Goal: Information Seeking & Learning: Find specific fact

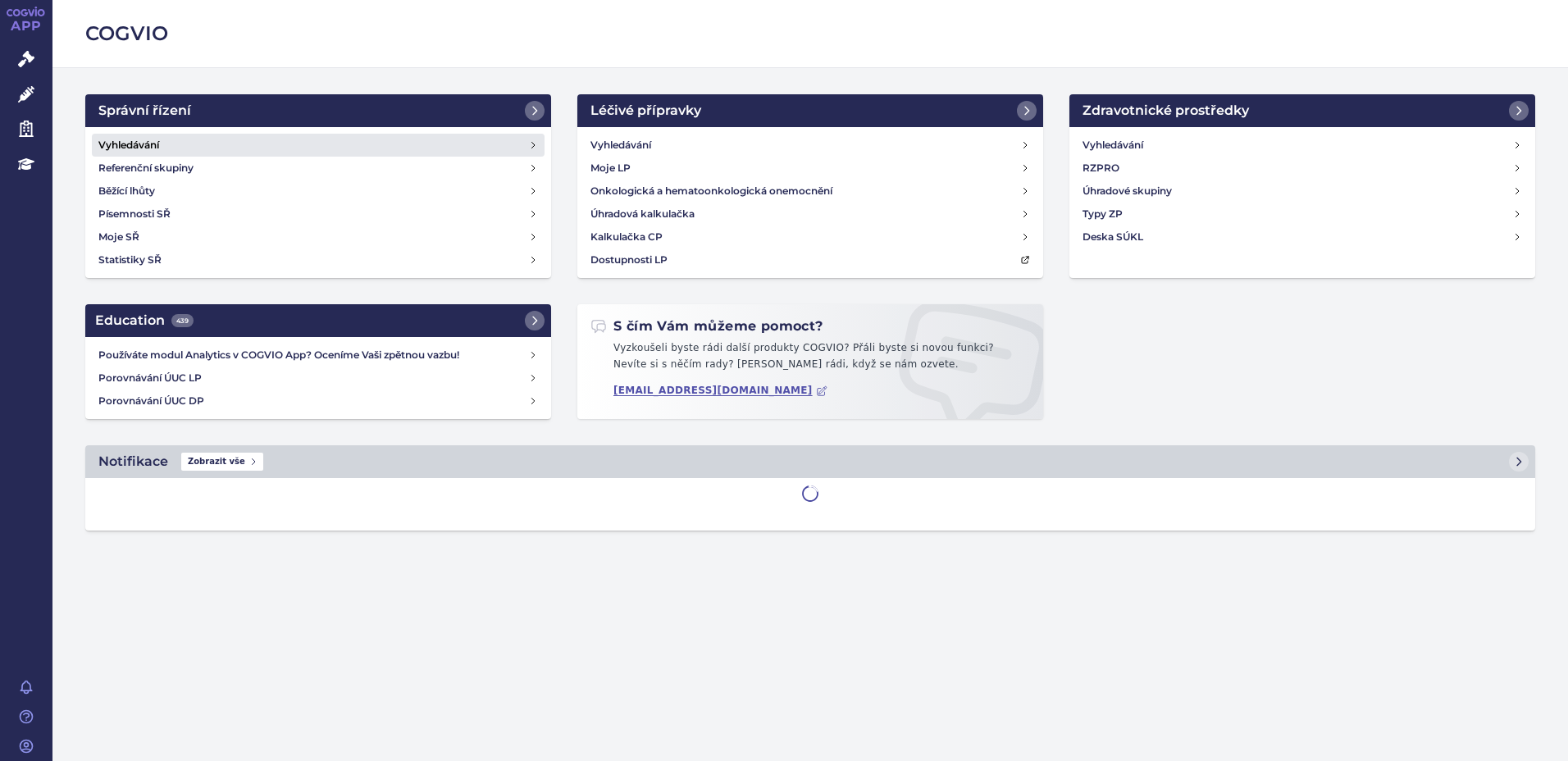
click at [215, 138] on link "Vyhledávání" at bounding box center [318, 145] width 453 height 23
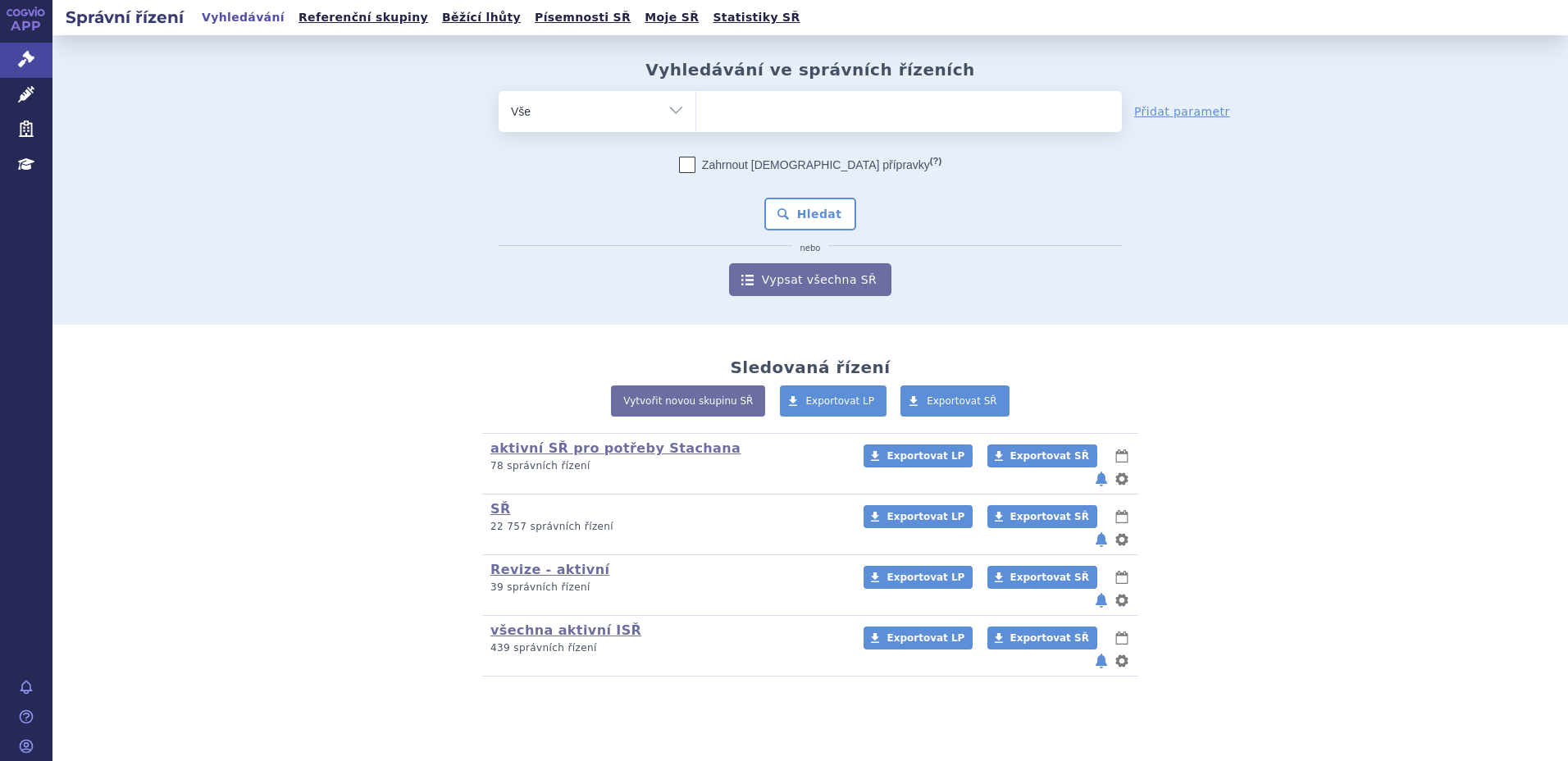
click at [795, 118] on ul at bounding box center [909, 108] width 425 height 34
click at [697, 118] on select at bounding box center [696, 110] width 1 height 41
type input "sky"
type input "skyc"
type input "skycla"
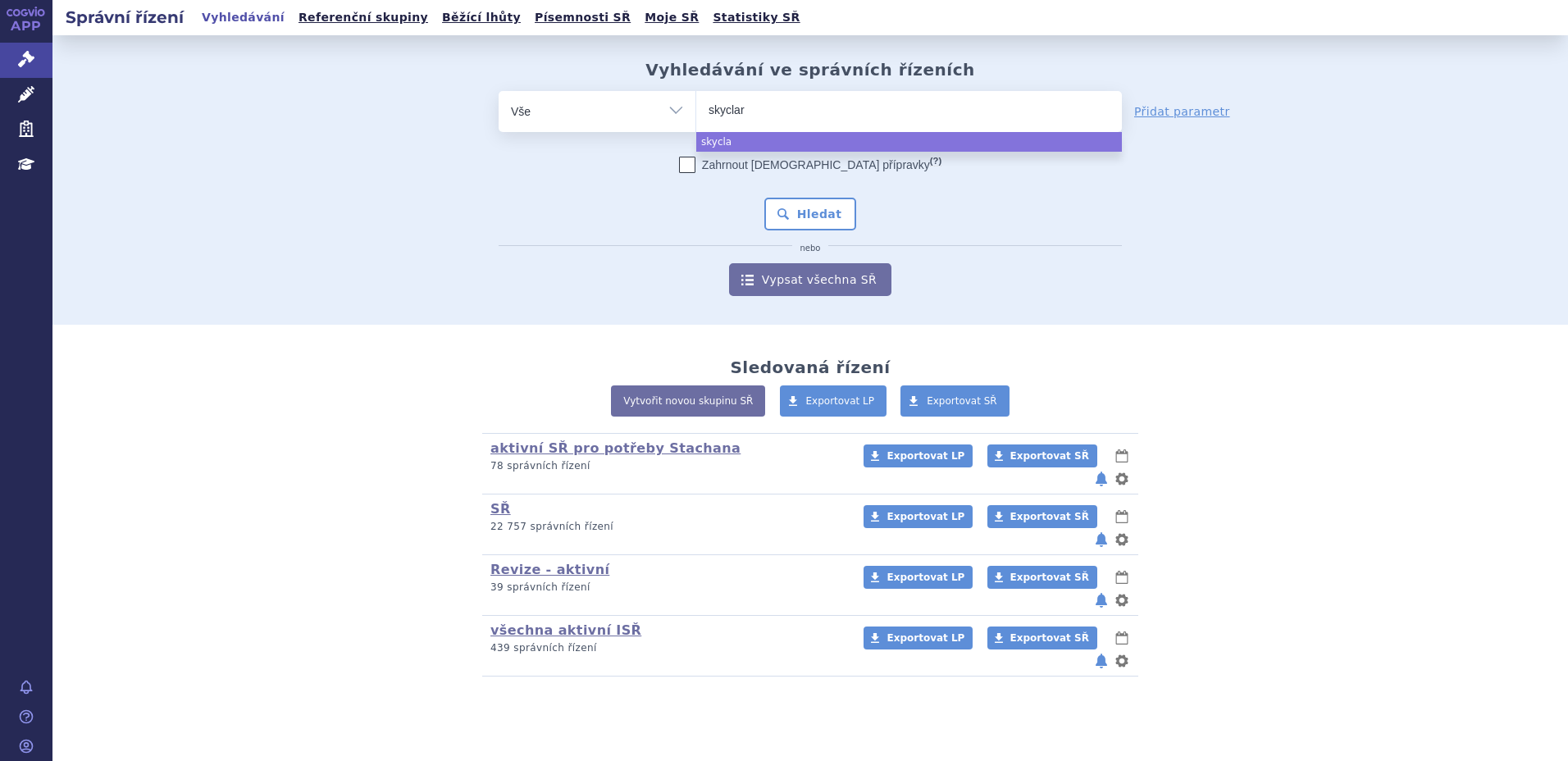
type input "skyclary"
type input "skyclarys"
select select "skyclarys"
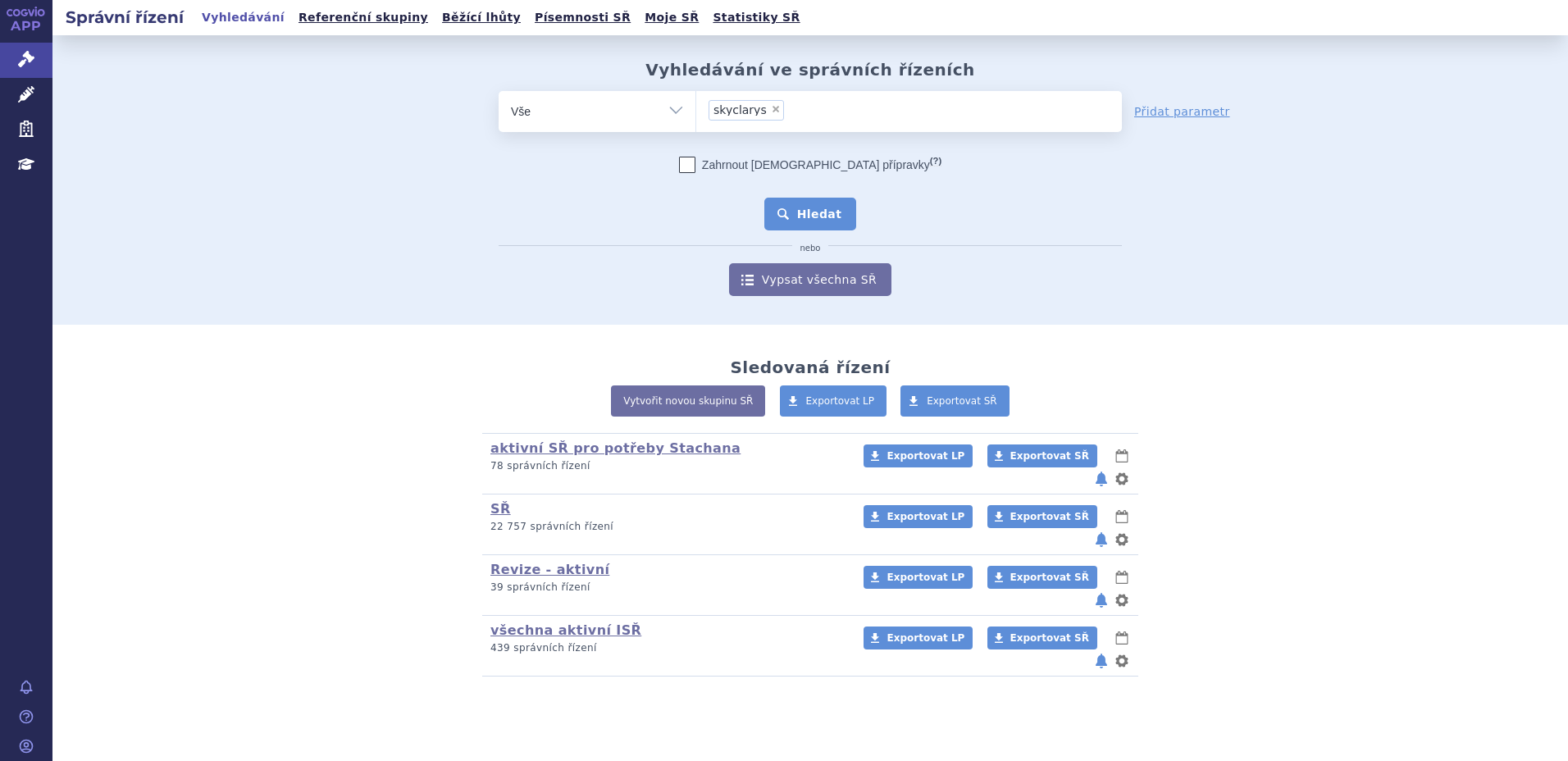
click at [824, 217] on button "Hledat" at bounding box center [810, 214] width 93 height 33
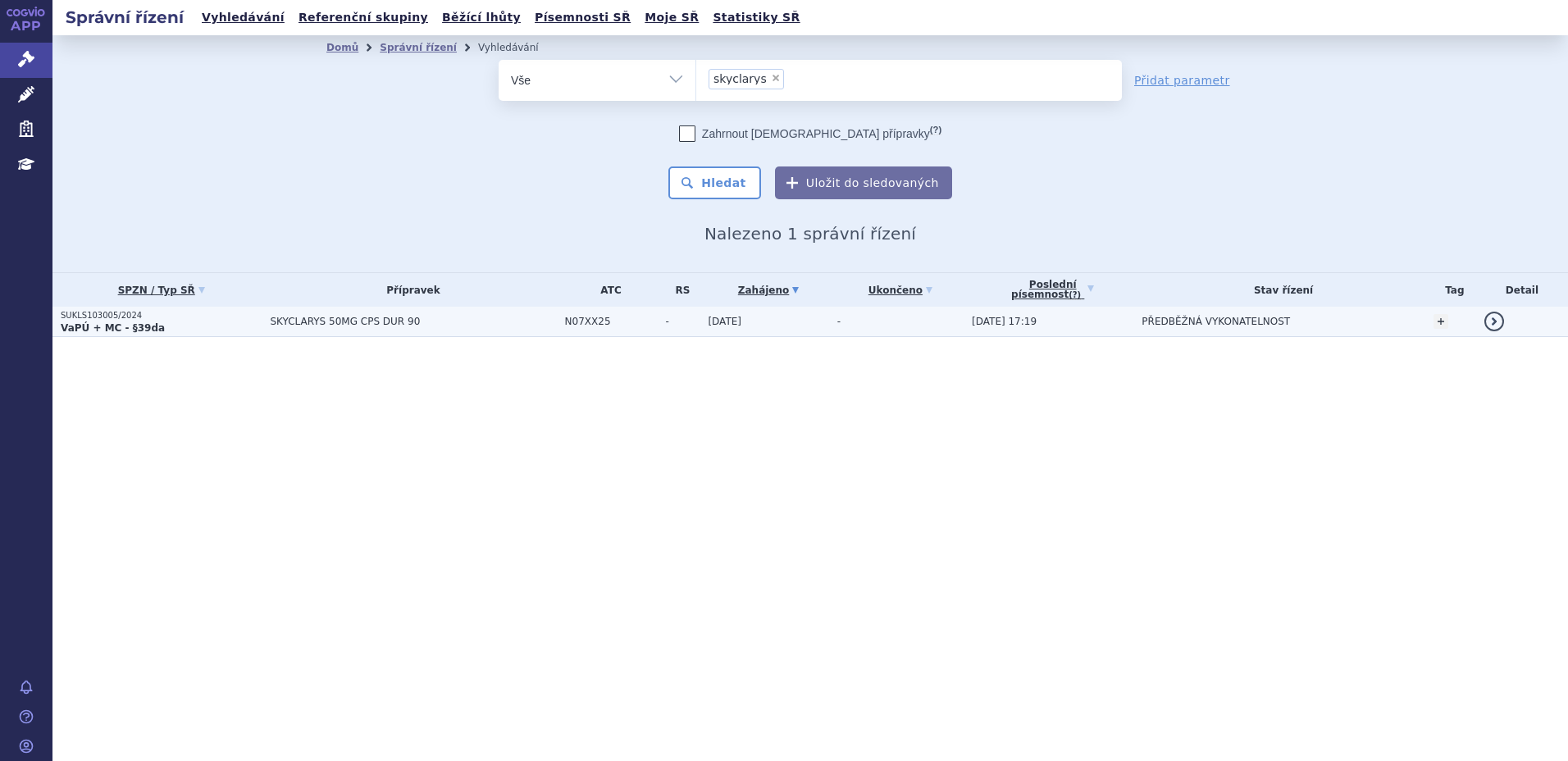
click at [198, 316] on p "SUKLS103005/2024" at bounding box center [161, 315] width 201 height 11
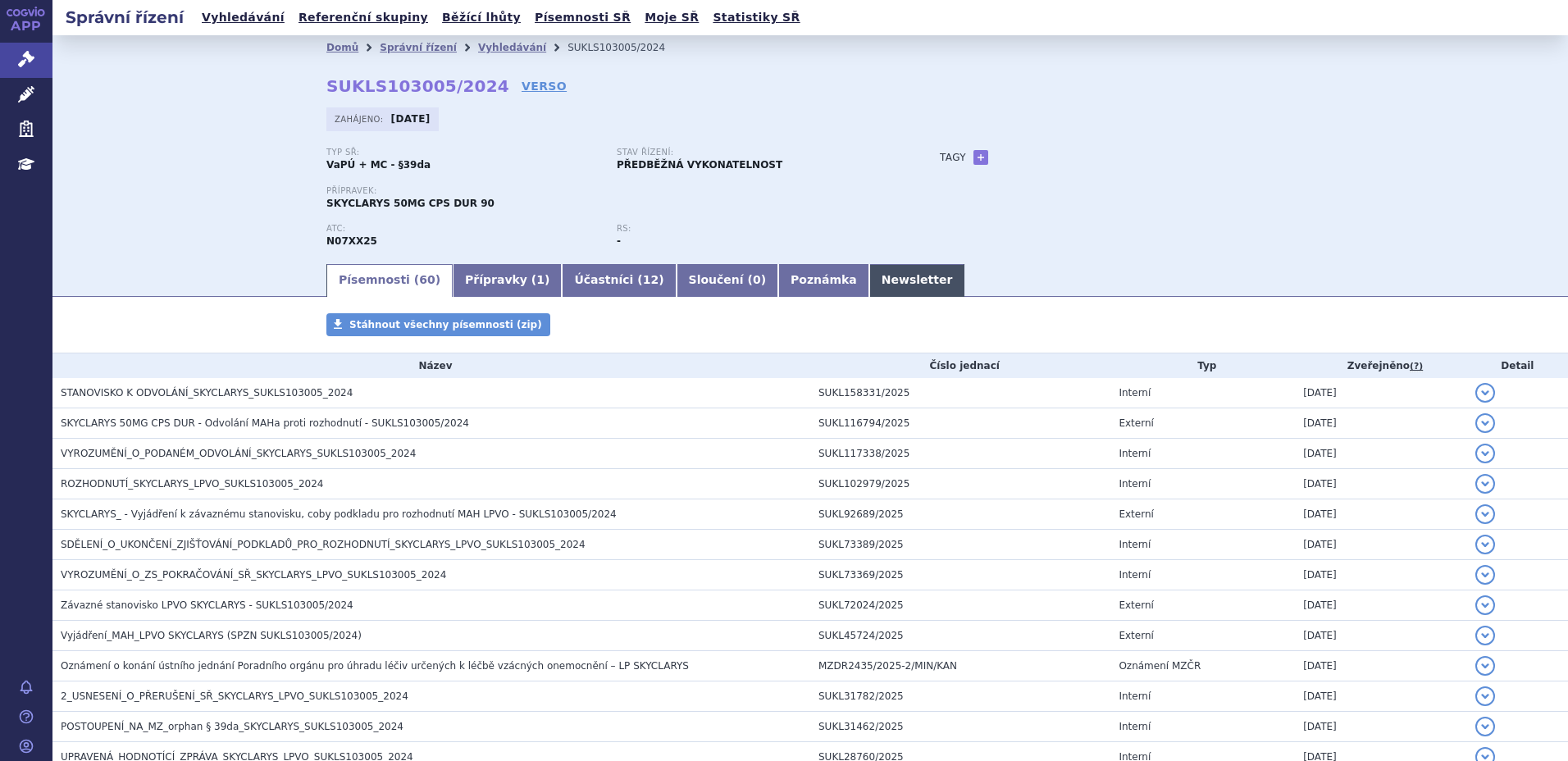
click at [870, 282] on link "Newsletter" at bounding box center [917, 280] width 96 height 33
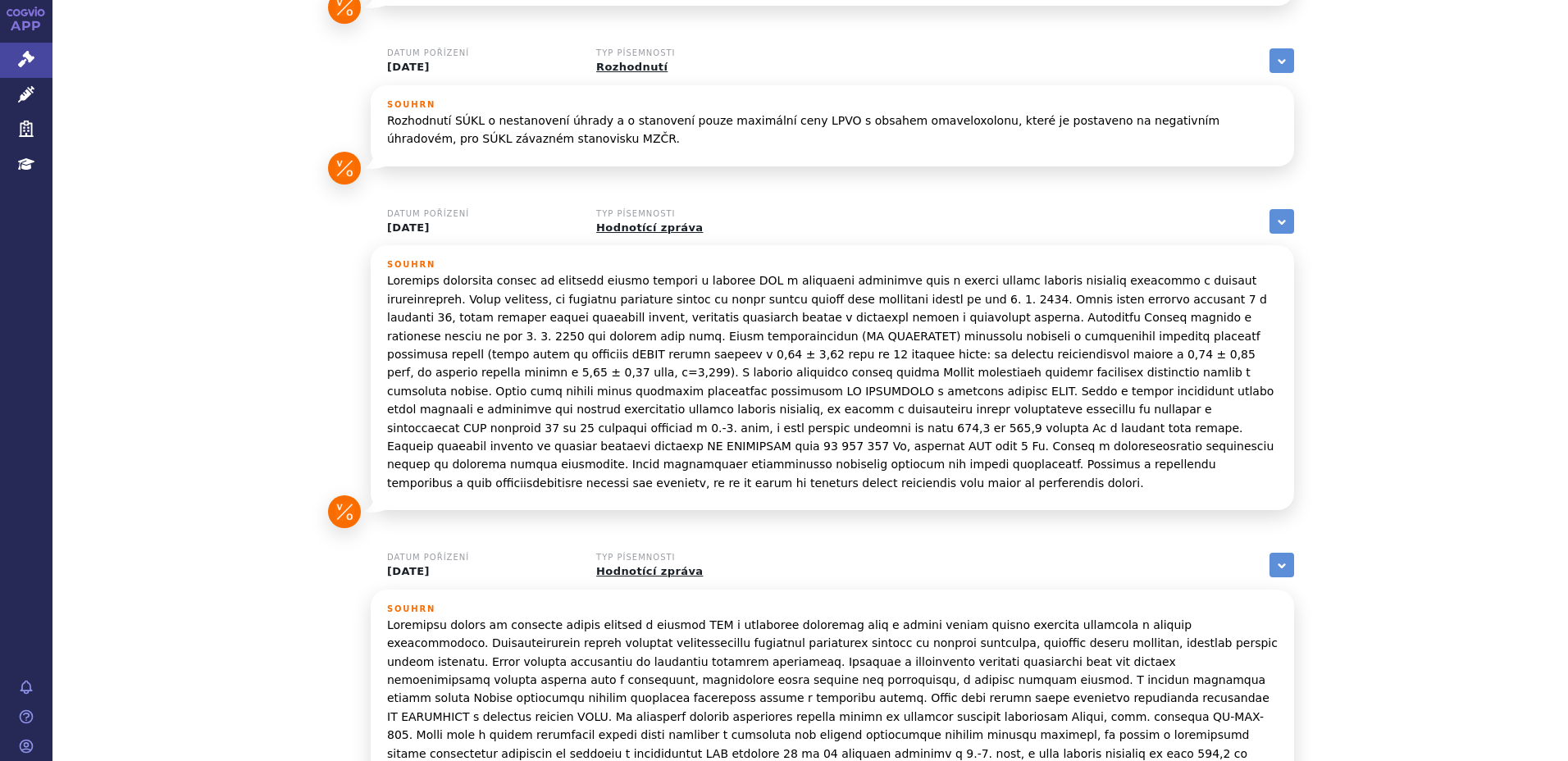
scroll to position [208, 0]
